Goal: Download file/media

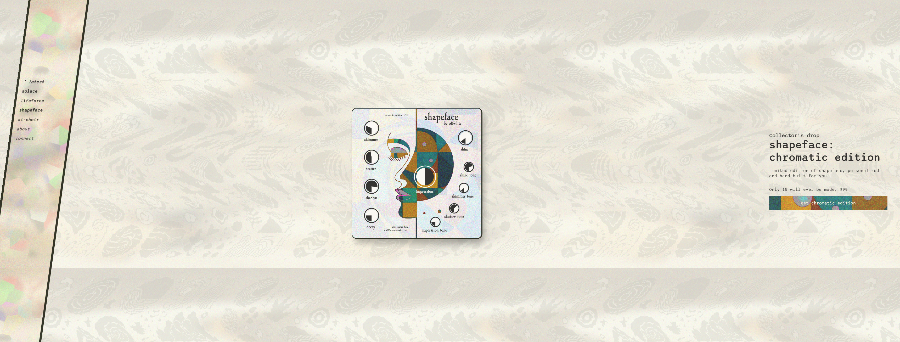
click at [29, 110] on button "shapeface" at bounding box center [31, 110] width 24 height 5
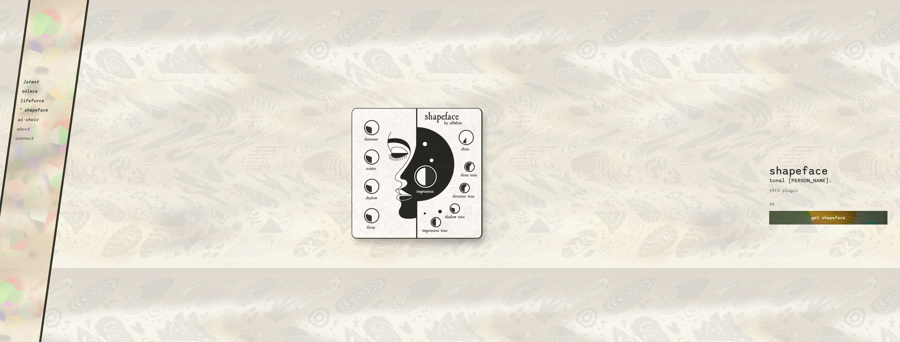
click at [792, 218] on link "get shapeface" at bounding box center [828, 218] width 118 height 14
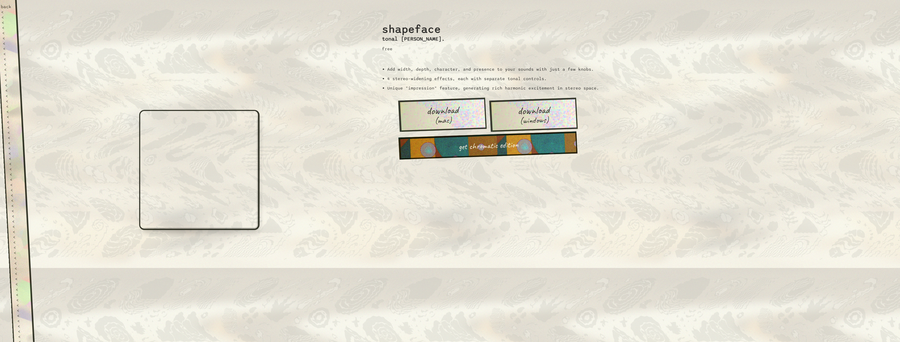
click at [535, 113] on span "download" at bounding box center [533, 110] width 32 height 12
click at [496, 145] on link "get chromatic edition" at bounding box center [487, 145] width 179 height 28
